Goal: Ask a question: Seek information or help from site administrators or community

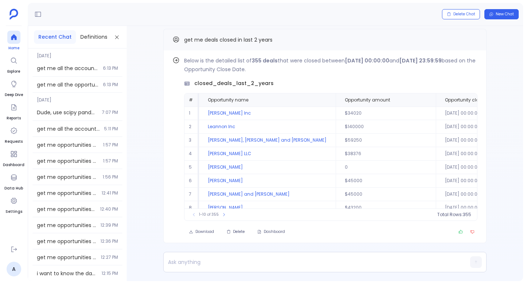
click at [14, 38] on icon at bounding box center [13, 37] width 5 height 6
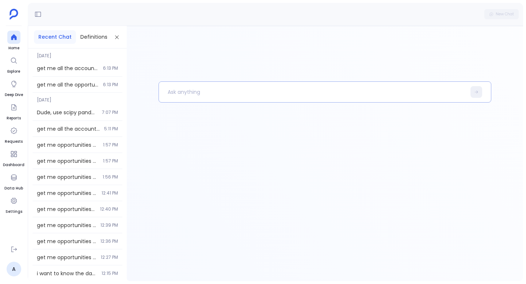
click at [210, 93] on p at bounding box center [312, 92] width 307 height 19
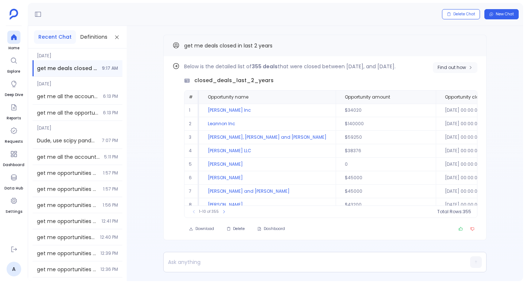
click at [450, 66] on span "Find out how" at bounding box center [451, 68] width 28 height 6
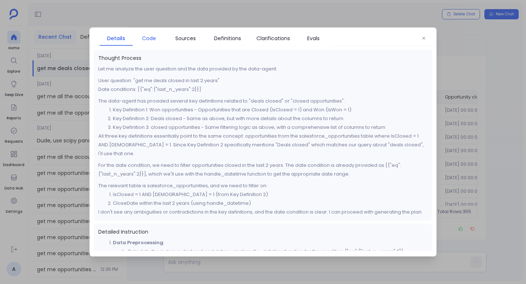
click at [151, 38] on span "Code" at bounding box center [149, 38] width 14 height 8
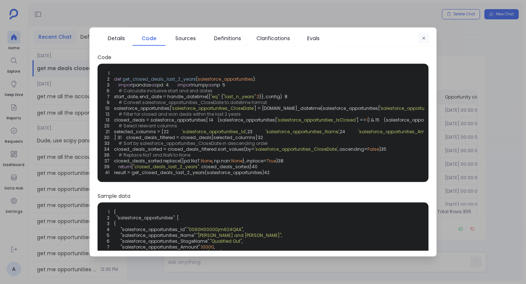
click at [424, 38] on icon "button" at bounding box center [423, 38] width 4 height 4
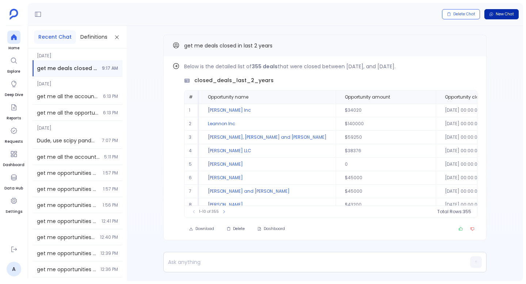
click at [506, 14] on span "New Chat" at bounding box center [504, 14] width 18 height 5
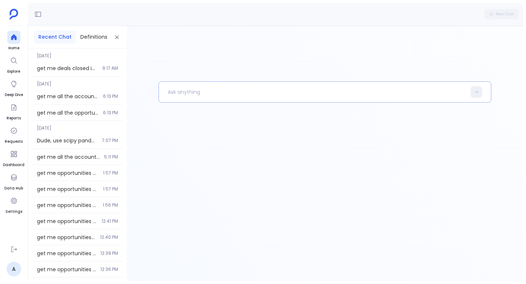
click at [234, 95] on p at bounding box center [312, 92] width 307 height 19
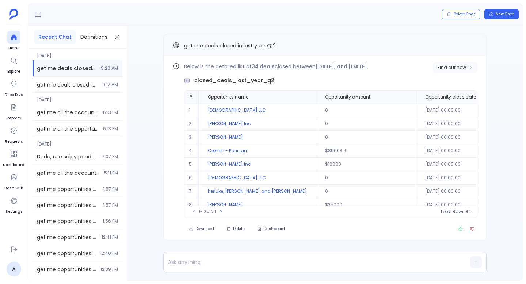
click at [448, 66] on span "Find out how" at bounding box center [451, 68] width 28 height 6
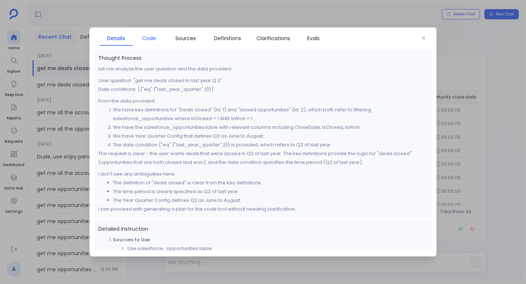
click at [153, 38] on span "Code" at bounding box center [149, 38] width 14 height 8
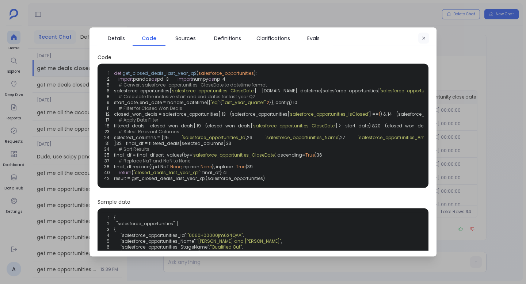
click at [426, 38] on button "button" at bounding box center [423, 38] width 11 height 11
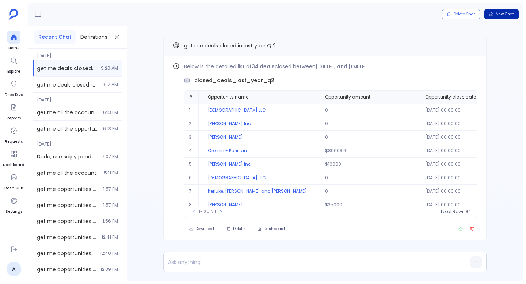
click at [507, 16] on span "New Chat" at bounding box center [504, 14] width 18 height 5
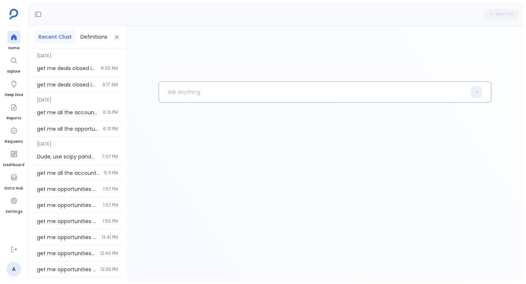
click at [208, 91] on p at bounding box center [312, 92] width 307 height 19
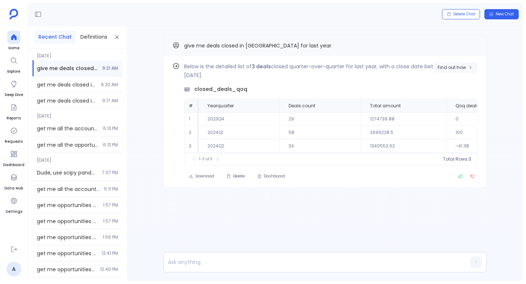
click at [456, 69] on span "Find out how" at bounding box center [451, 68] width 28 height 6
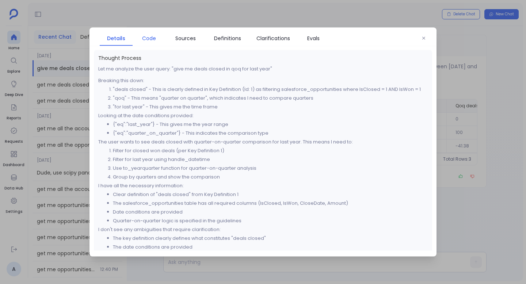
click at [153, 38] on span "Code" at bounding box center [149, 38] width 14 height 8
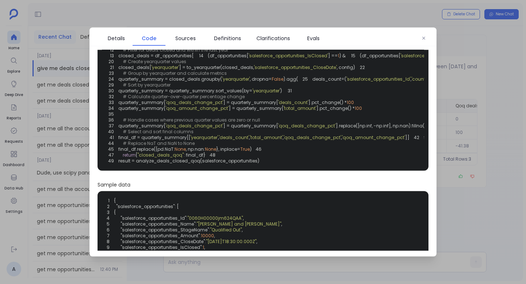
scroll to position [66, 0]
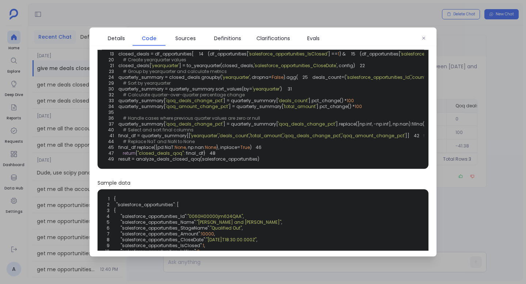
click at [208, 69] on span "] = to_yearquarter(closed_deals," at bounding box center [216, 66] width 75 height 6
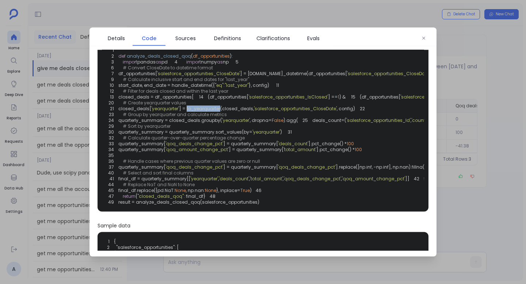
scroll to position [23, 0]
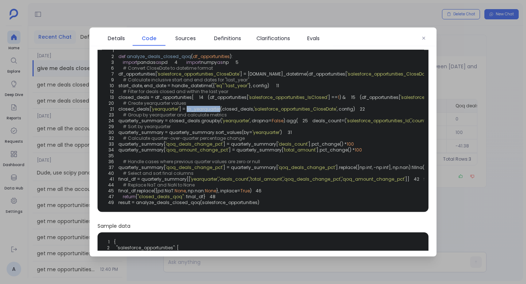
copy span "to_yearquarter"
click at [114, 35] on span "Details" at bounding box center [116, 38] width 17 height 8
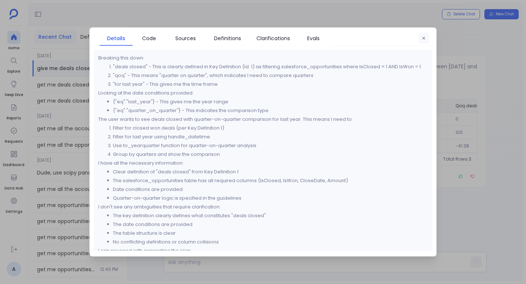
click at [422, 41] on button "button" at bounding box center [423, 38] width 11 height 11
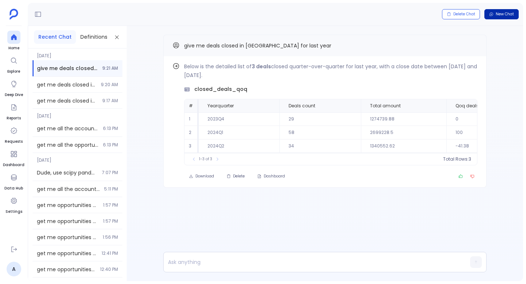
click at [505, 15] on span "New Chat" at bounding box center [504, 14] width 18 height 5
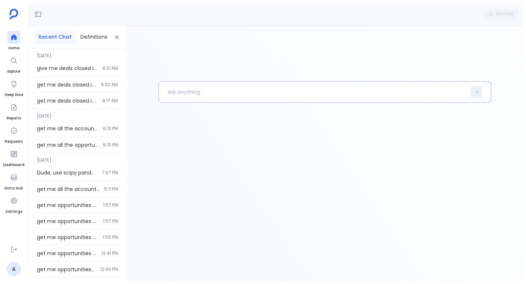
click at [237, 97] on p at bounding box center [312, 92] width 307 height 19
click at [181, 87] on p "To enrich screen reader interactions, please activate Accessibility in Grammarl…" at bounding box center [312, 92] width 307 height 19
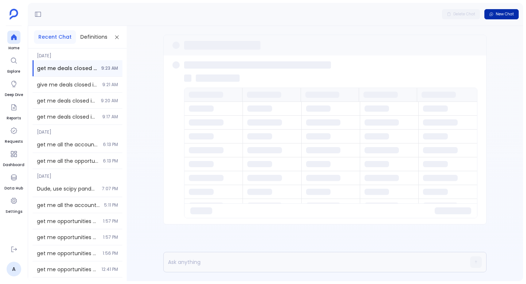
click at [498, 15] on span "New Chat" at bounding box center [504, 14] width 18 height 5
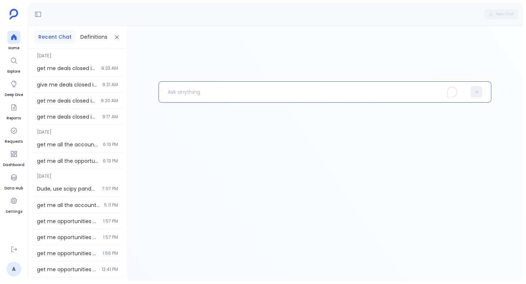
click at [187, 91] on p "To enrich screen reader interactions, please activate Accessibility in Grammarl…" at bounding box center [312, 92] width 307 height 19
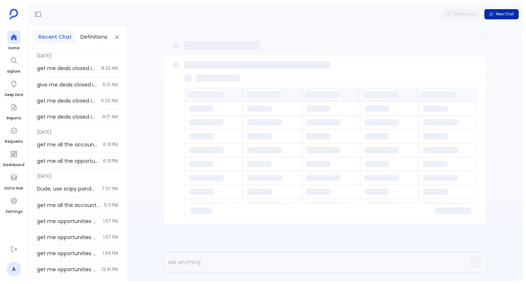
click at [505, 15] on span "New Chat" at bounding box center [504, 14] width 18 height 5
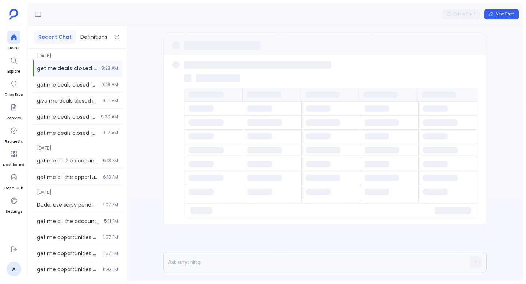
click at [192, 94] on div at bounding box center [206, 95] width 34 height 6
click at [507, 14] on span "New Chat" at bounding box center [504, 14] width 18 height 5
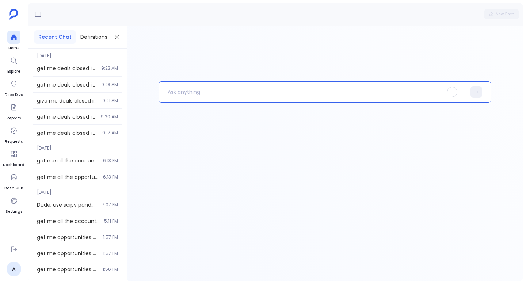
click at [190, 87] on p "To enrich screen reader interactions, please activate Accessibility in Grammarl…" at bounding box center [312, 92] width 307 height 19
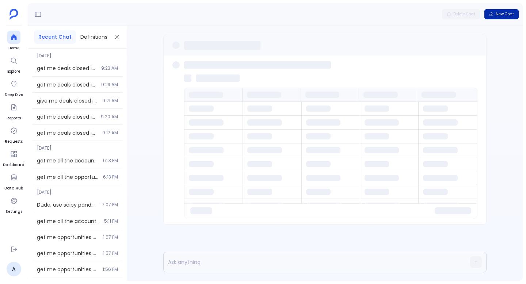
click at [510, 16] on span "New Chat" at bounding box center [504, 14] width 18 height 5
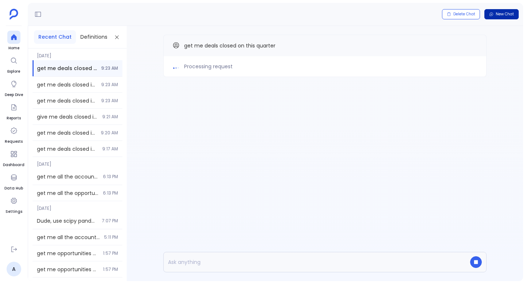
click at [511, 14] on span "New Chat" at bounding box center [504, 14] width 18 height 5
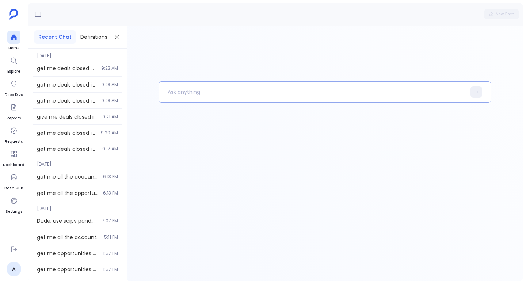
click at [198, 95] on p at bounding box center [312, 92] width 307 height 19
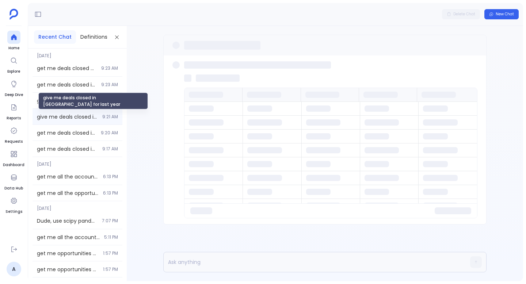
click at [77, 117] on span "give me deals closed in [GEOGRAPHIC_DATA] for last year" at bounding box center [67, 116] width 61 height 7
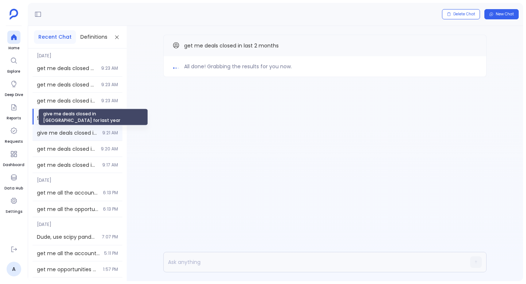
click at [89, 130] on span "give me deals closed in [GEOGRAPHIC_DATA] for last year" at bounding box center [67, 132] width 61 height 7
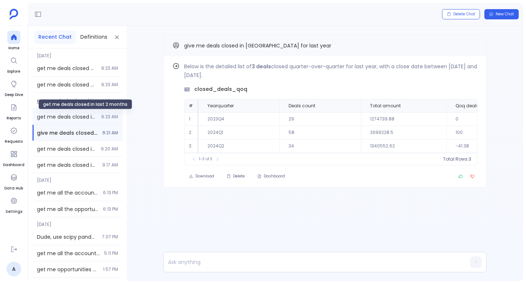
click at [85, 118] on span "get me deals closed in last 2 months" at bounding box center [67, 116] width 60 height 7
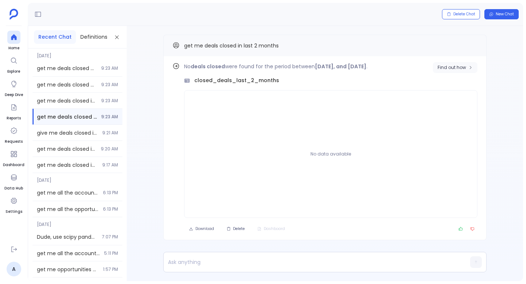
click at [467, 64] on button "Find out how" at bounding box center [455, 67] width 45 height 11
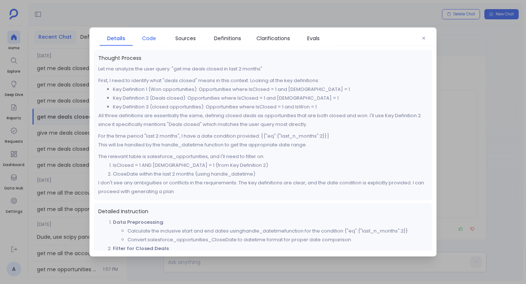
click at [154, 38] on span "Code" at bounding box center [149, 38] width 14 height 8
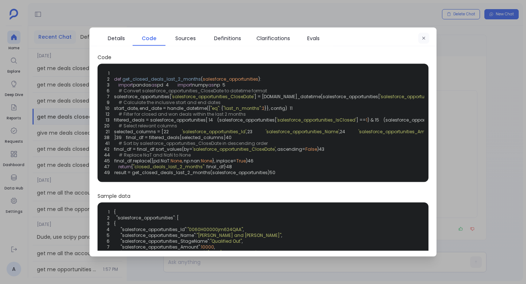
click at [424, 37] on icon "button" at bounding box center [423, 38] width 3 height 3
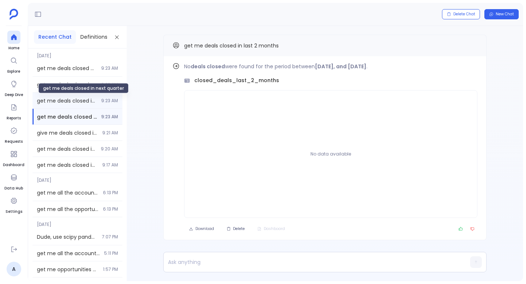
click at [73, 97] on span "get me deals closed in next quarter" at bounding box center [67, 100] width 60 height 7
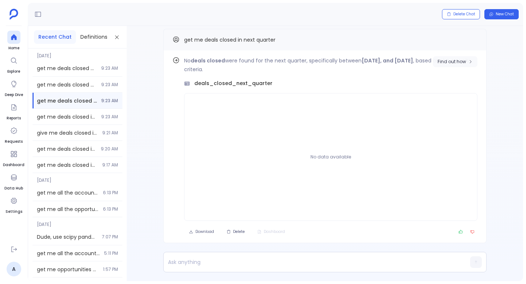
click at [464, 63] on span "Find out how" at bounding box center [451, 62] width 28 height 6
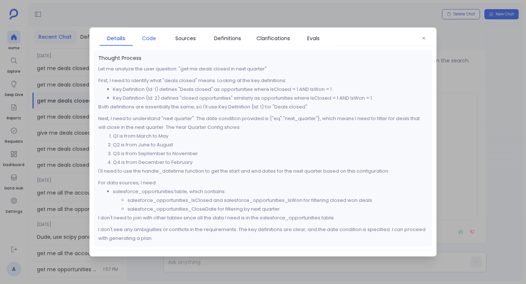
click at [152, 39] on span "Code" at bounding box center [149, 38] width 14 height 8
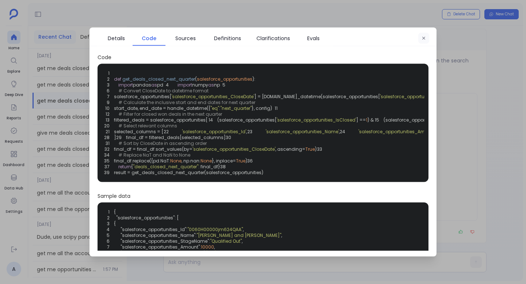
click at [424, 37] on icon "button" at bounding box center [423, 38] width 4 height 4
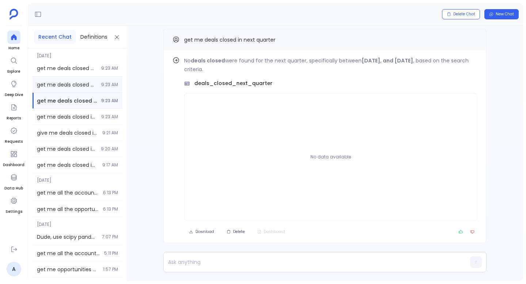
click at [89, 82] on span "get me deals closed on this quarter" at bounding box center [67, 84] width 60 height 7
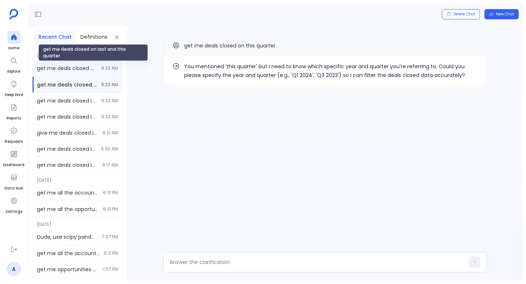
click at [79, 70] on span "get me deals closed on last and this quarter" at bounding box center [67, 68] width 60 height 7
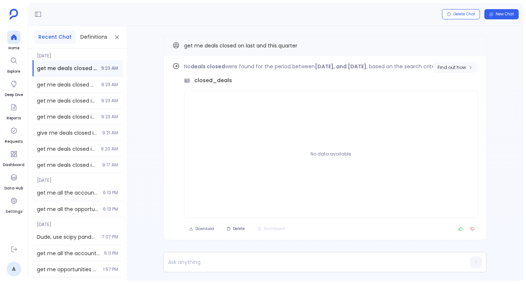
click at [461, 70] on span "Find out how" at bounding box center [451, 68] width 28 height 6
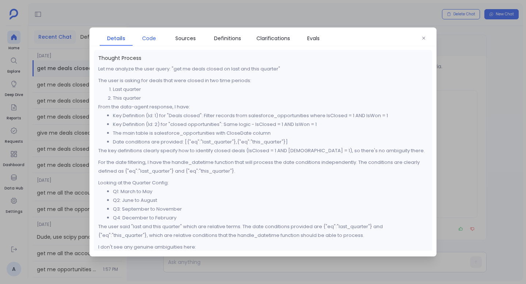
click at [150, 39] on span "Code" at bounding box center [149, 38] width 14 height 8
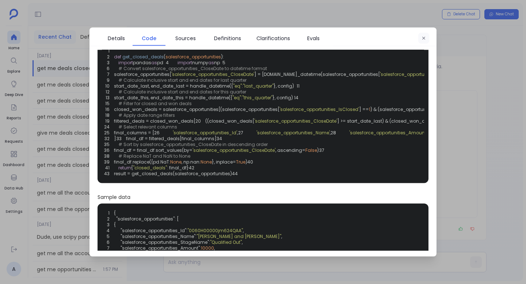
click at [424, 41] on button "button" at bounding box center [423, 38] width 11 height 11
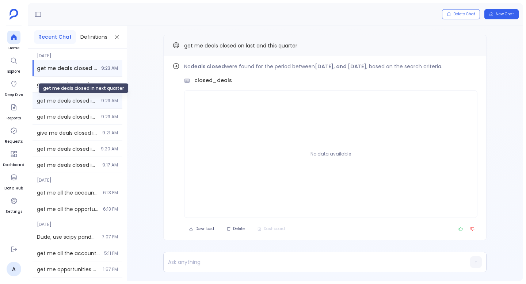
click at [71, 99] on span "get me deals closed in next quarter" at bounding box center [67, 100] width 60 height 7
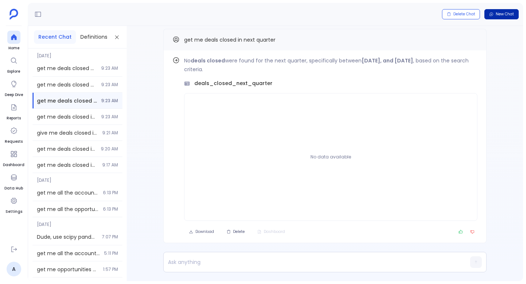
click at [503, 15] on span "New Chat" at bounding box center [504, 14] width 18 height 5
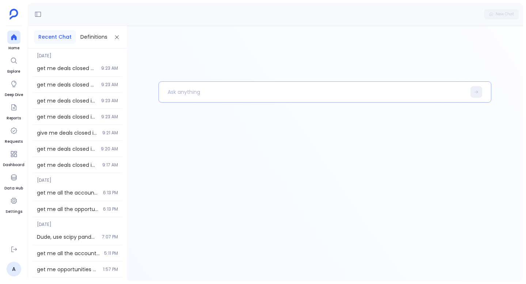
click at [238, 93] on p at bounding box center [312, 92] width 307 height 19
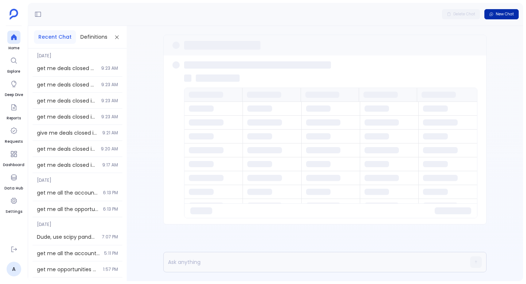
click at [501, 15] on span "New Chat" at bounding box center [504, 14] width 18 height 5
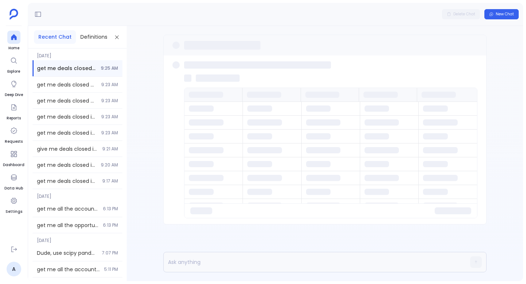
click at [202, 95] on div at bounding box center [206, 95] width 34 height 6
click at [499, 15] on span "New Chat" at bounding box center [504, 14] width 18 height 5
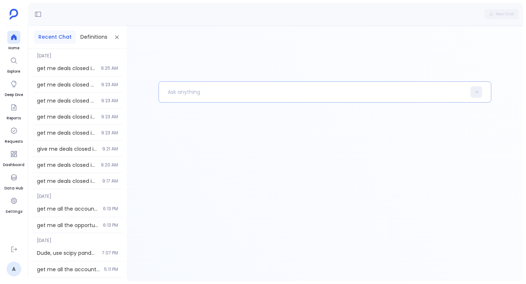
click at [200, 93] on p at bounding box center [312, 92] width 307 height 19
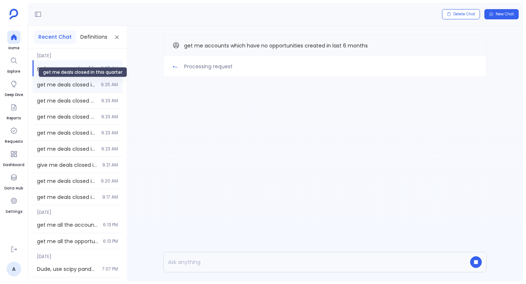
click at [67, 87] on span "get me deals closed in this quarter" at bounding box center [67, 84] width 60 height 7
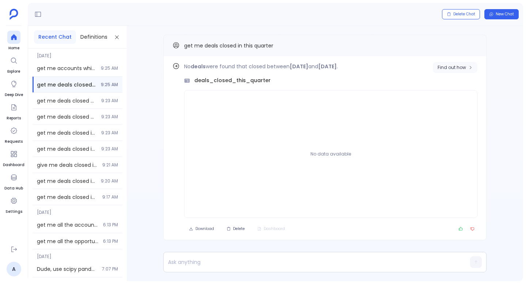
click at [452, 65] on span "Find out how" at bounding box center [451, 68] width 28 height 6
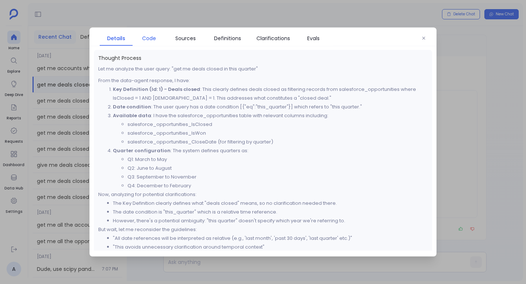
click at [154, 38] on span "Code" at bounding box center [149, 38] width 14 height 8
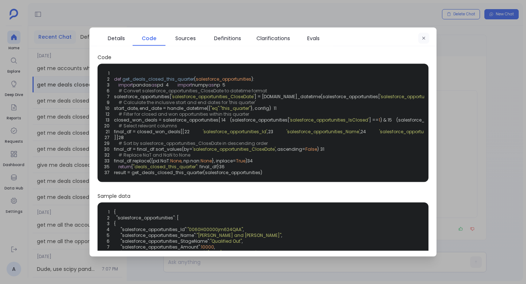
click at [423, 38] on icon "button" at bounding box center [423, 38] width 4 height 4
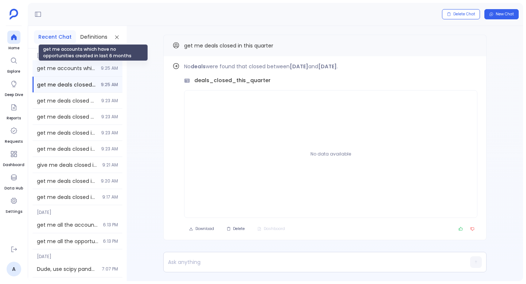
click at [78, 68] on span "get me accounts which have no opportunities created in last 6 months" at bounding box center [67, 68] width 60 height 7
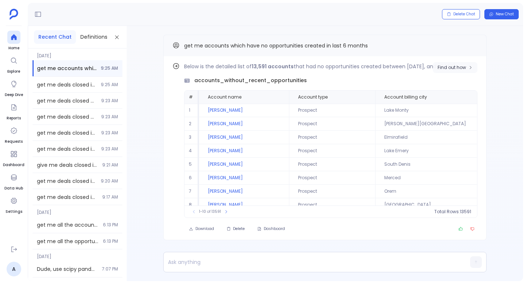
click at [457, 65] on span "Find out how" at bounding box center [451, 68] width 28 height 6
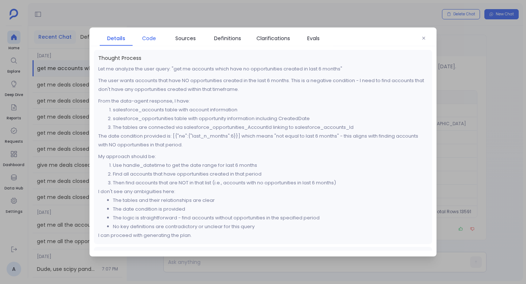
click at [144, 39] on span "Code" at bounding box center [149, 38] width 14 height 8
